Goal: Task Accomplishment & Management: Complete application form

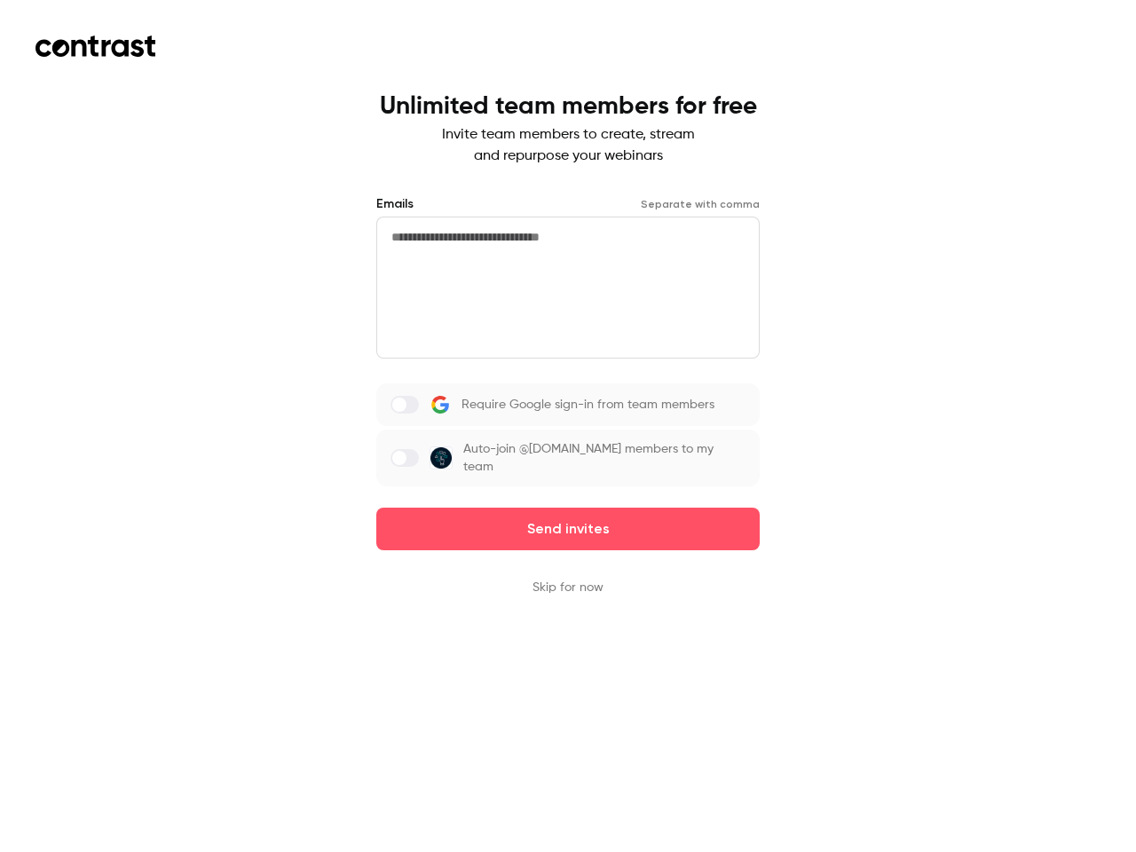
click at [568, 426] on div "Require Google sign-in from team members Auto-join @[DOMAIN_NAME] members to my…" at bounding box center [567, 434] width 383 height 103
click at [568, 529] on button "Send invites" at bounding box center [567, 529] width 383 height 43
